Goal: Find specific page/section: Find specific page/section

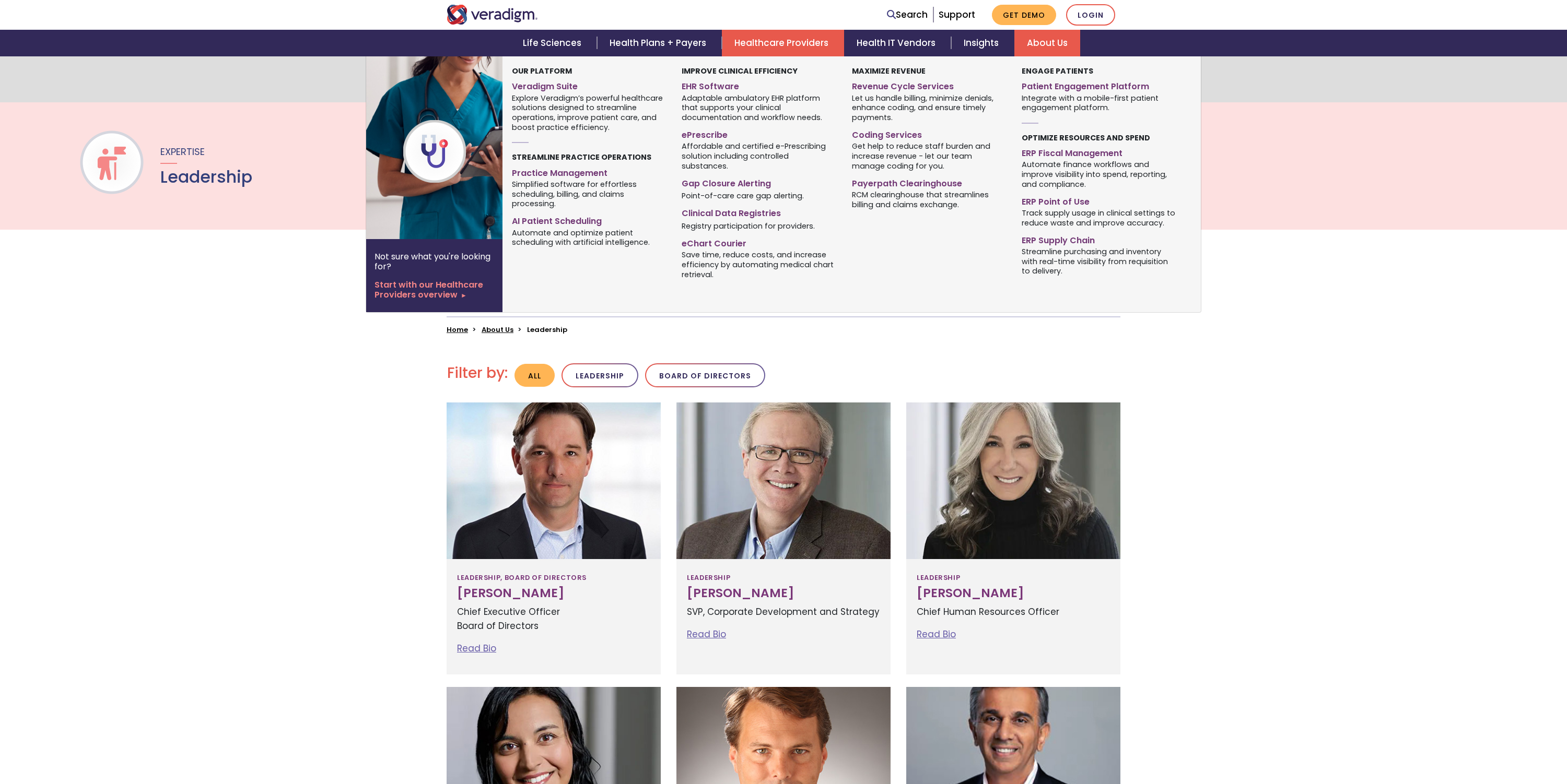
scroll to position [284, 0]
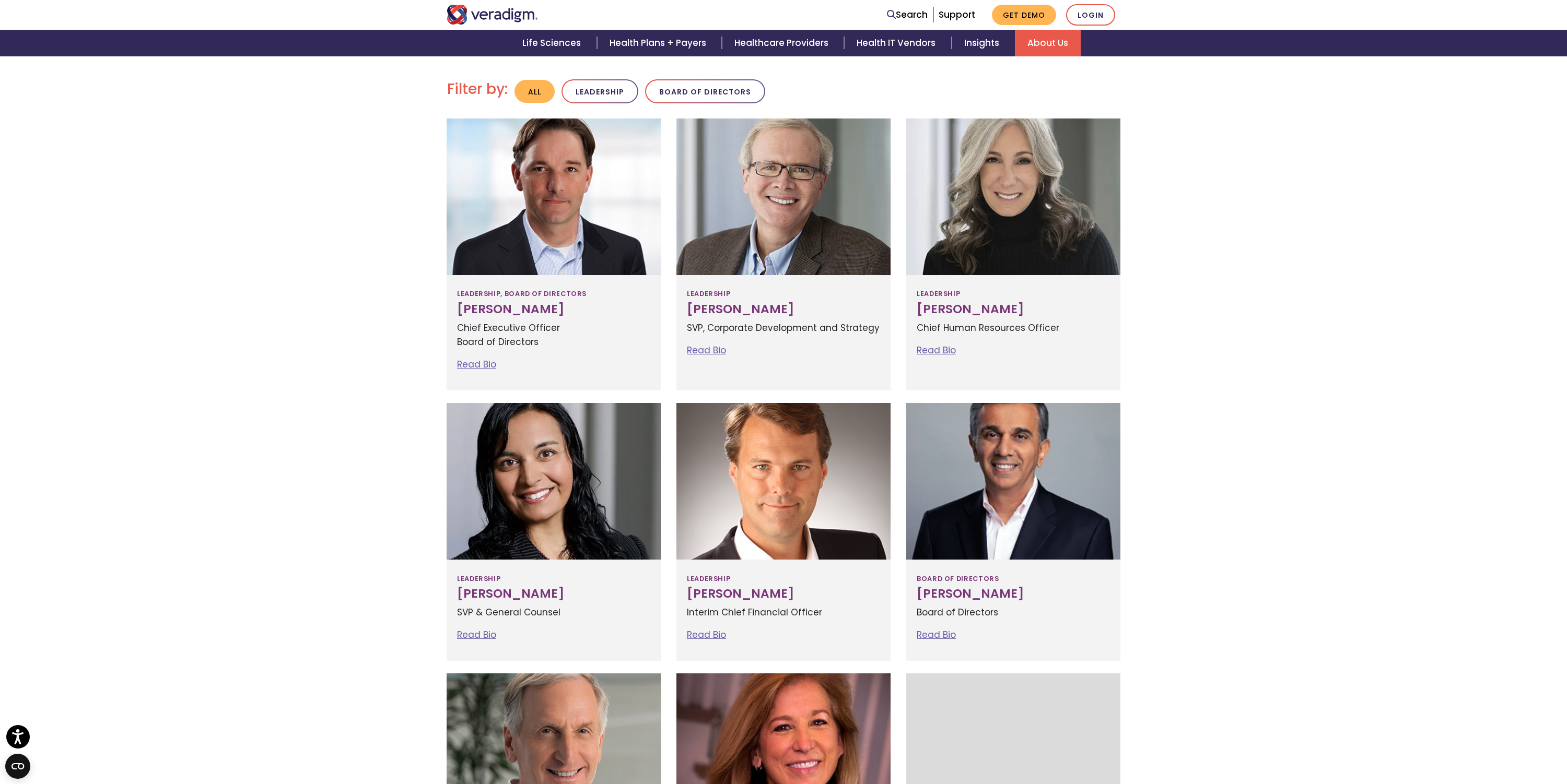
click at [158, 285] on div "Filter by: All Leadership Board of Directors [PERSON_NAME] Read Bio" at bounding box center [783, 653] width 1567 height 1206
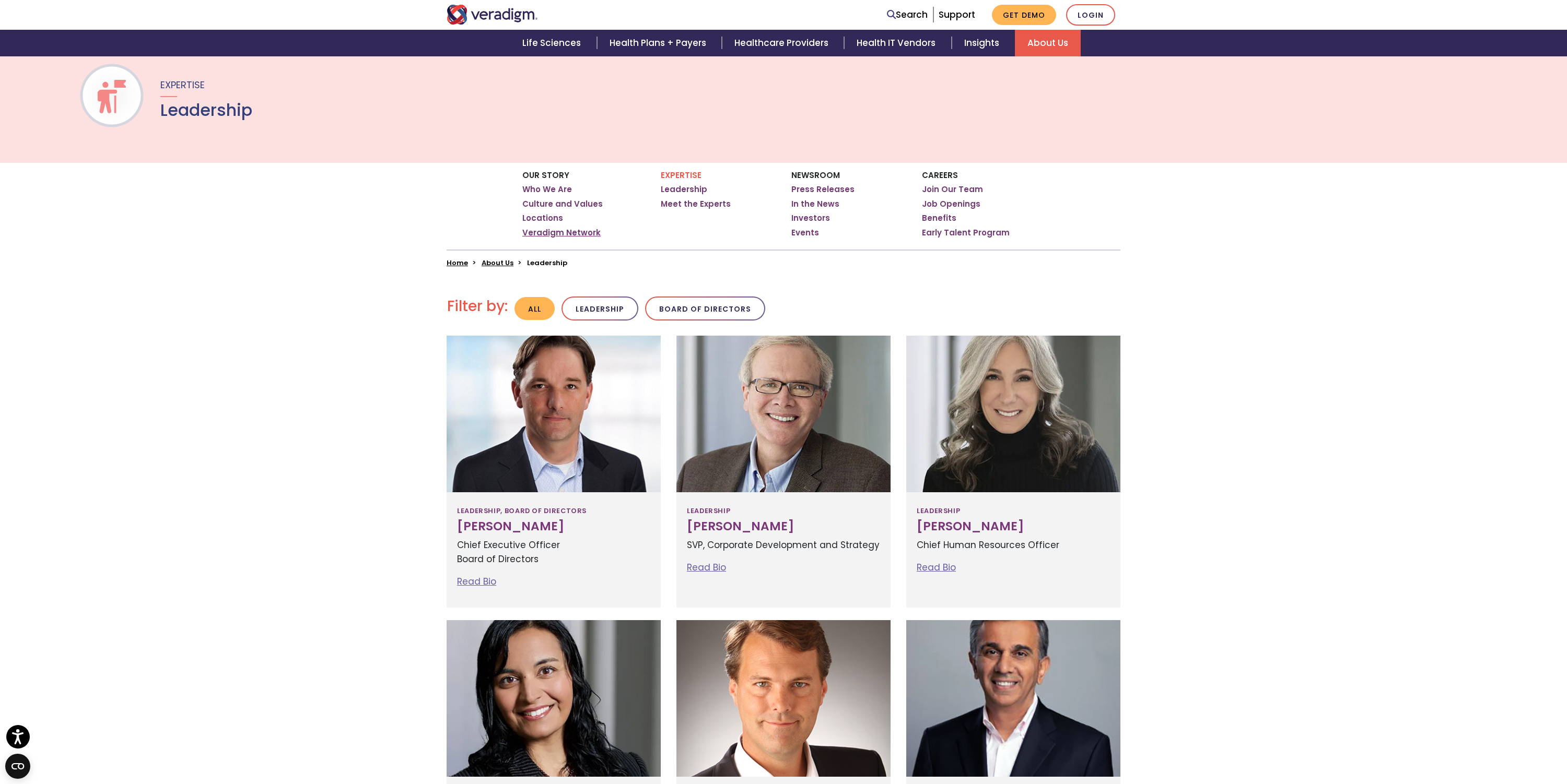
scroll to position [0, 0]
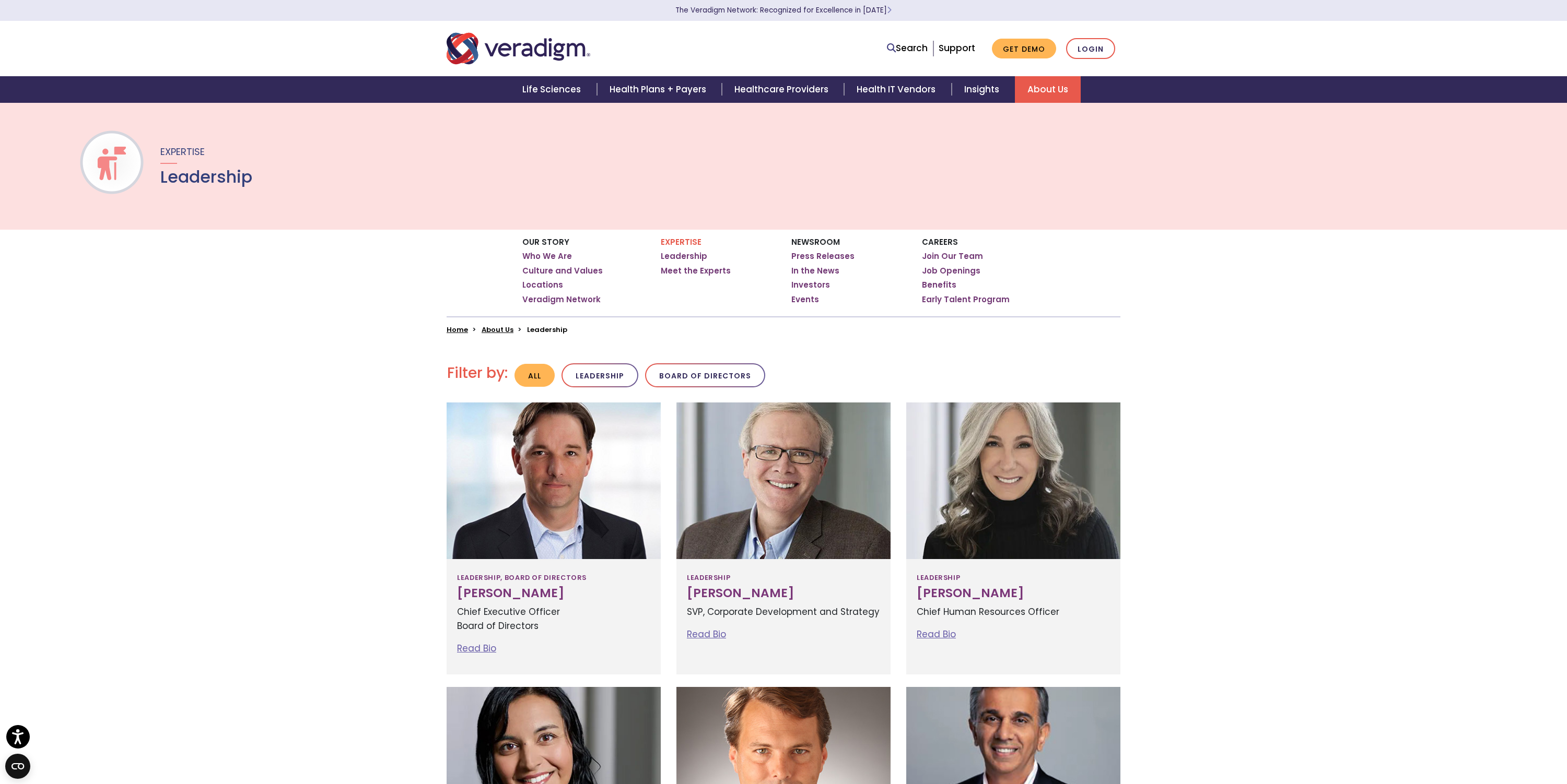
click at [497, 49] on img "Veradigm logo" at bounding box center [518, 49] width 144 height 35
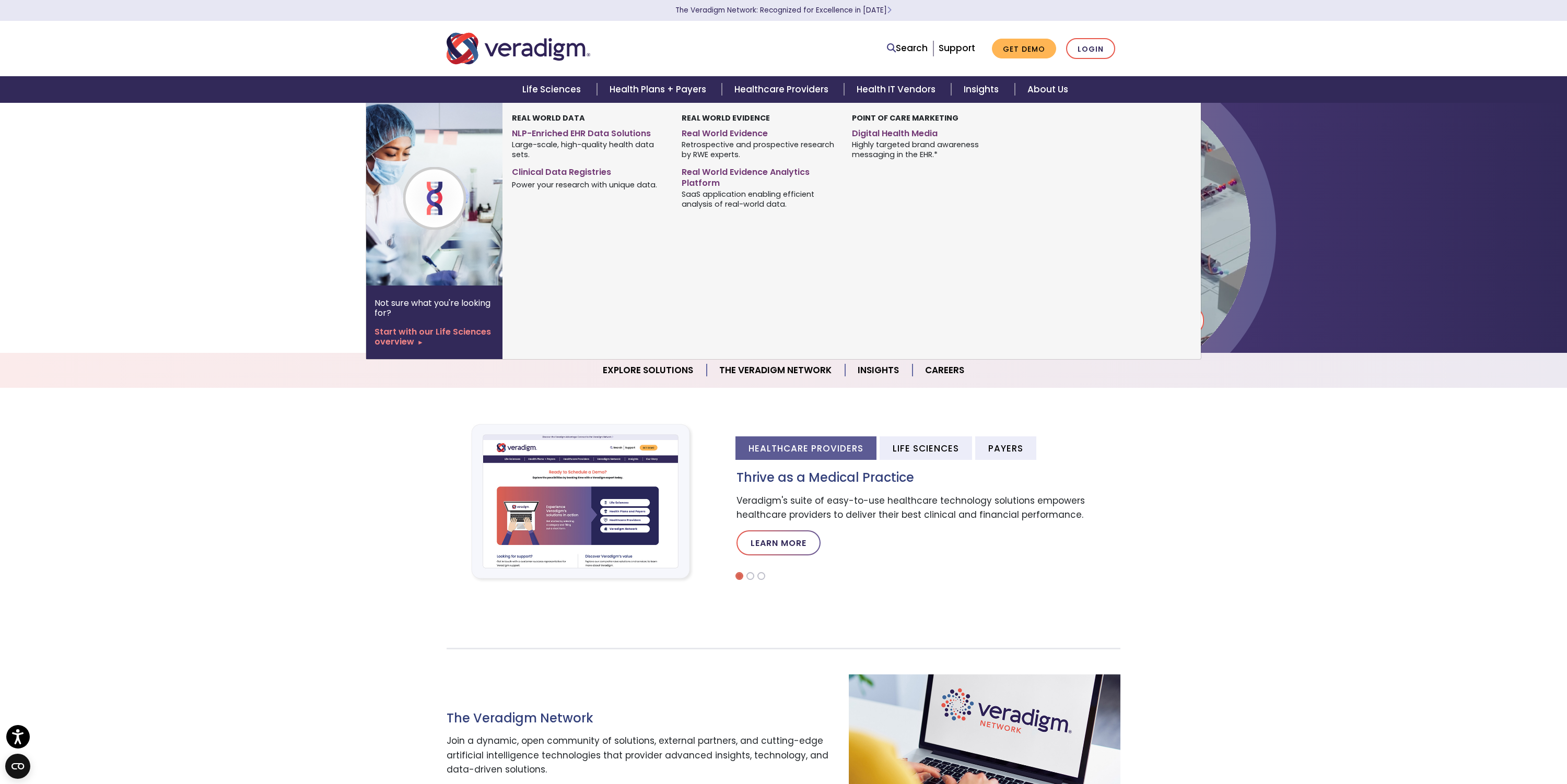
click at [849, 44] on div "Search Support Get Demo Login" at bounding box center [927, 49] width 402 height 22
